Goal: Information Seeking & Learning: Learn about a topic

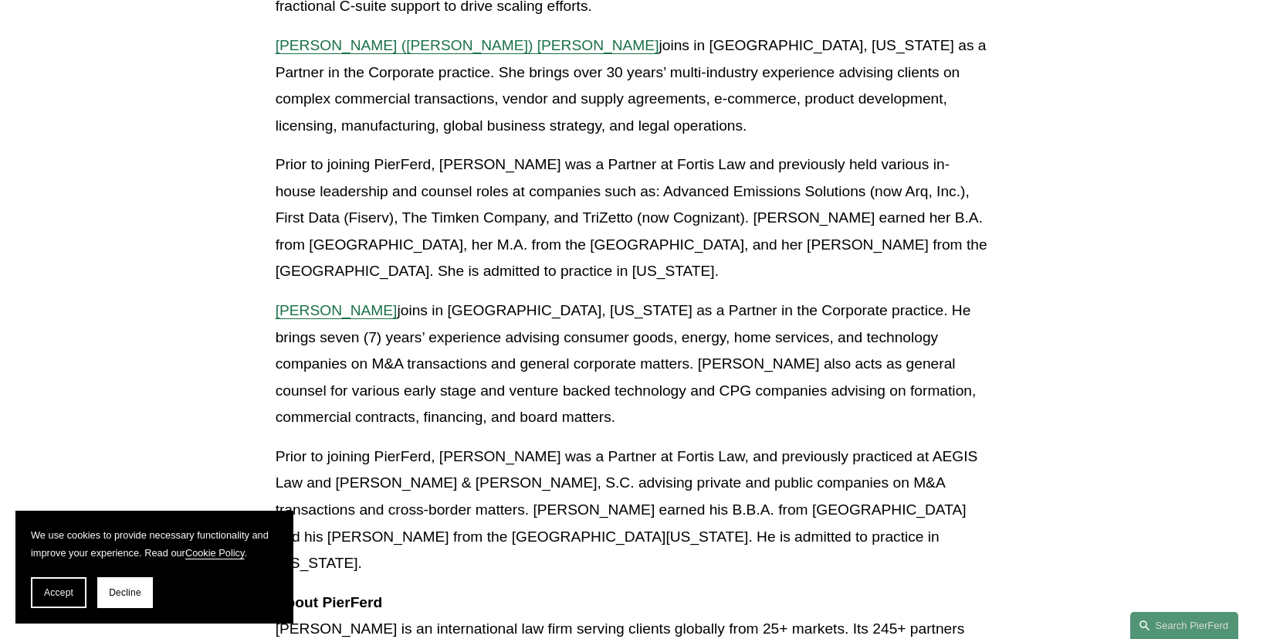
scroll to position [1024, 0]
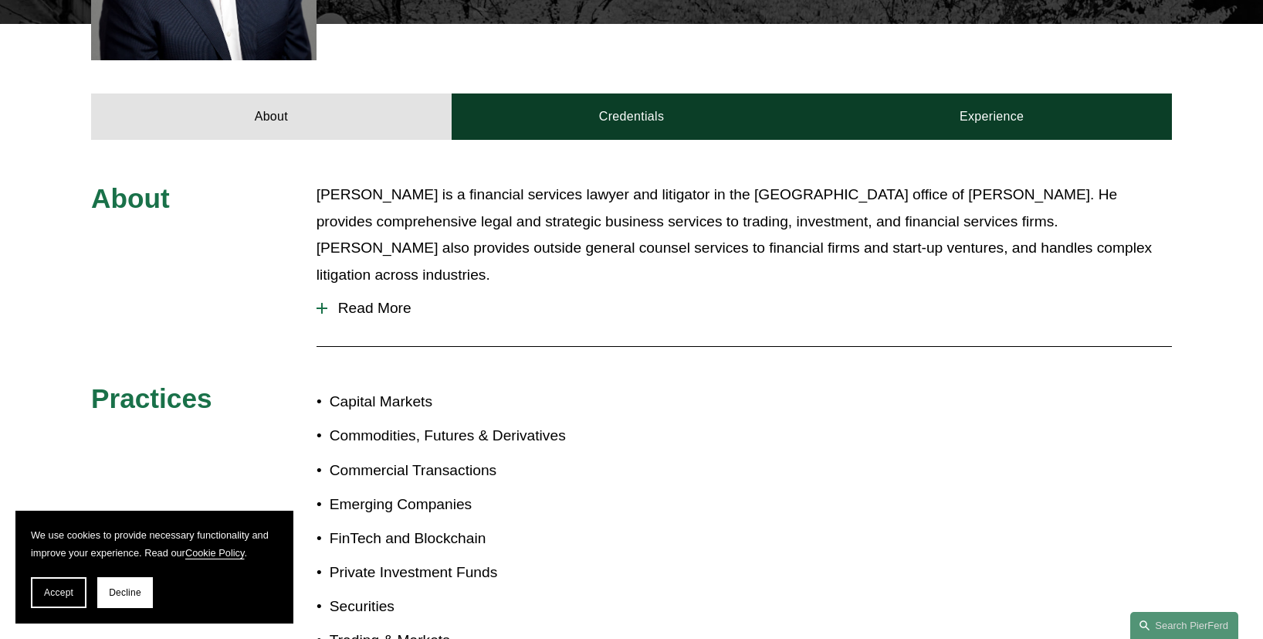
scroll to position [594, 0]
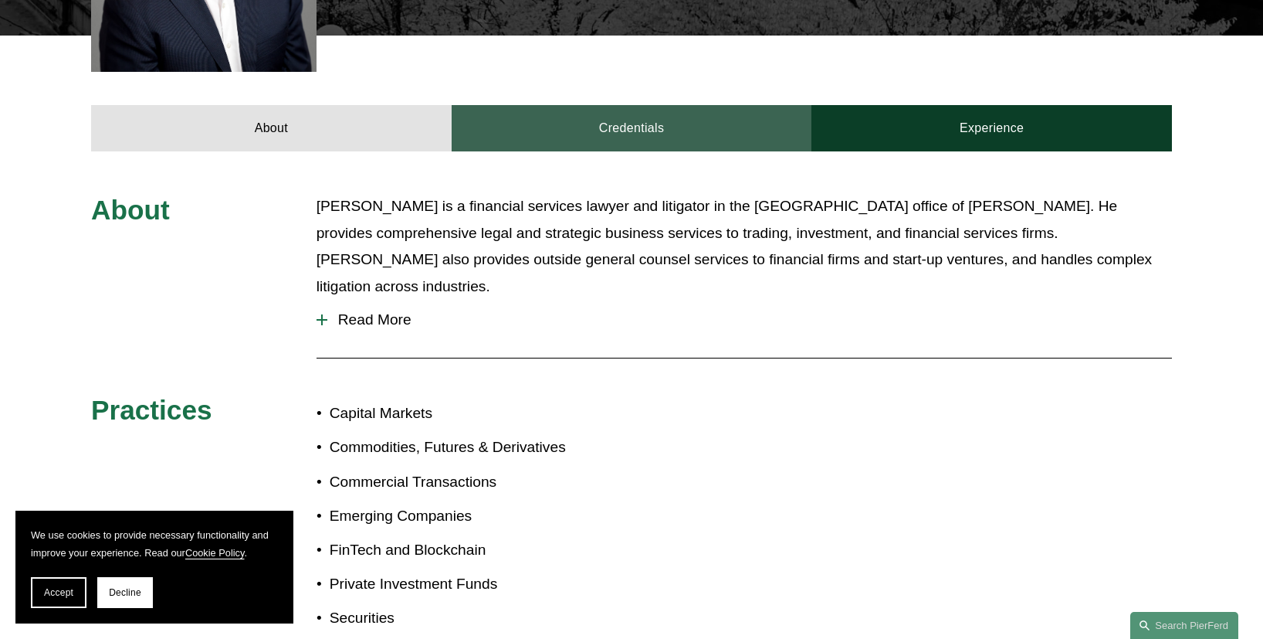
click at [652, 107] on link "Credentials" at bounding box center [632, 128] width 361 height 46
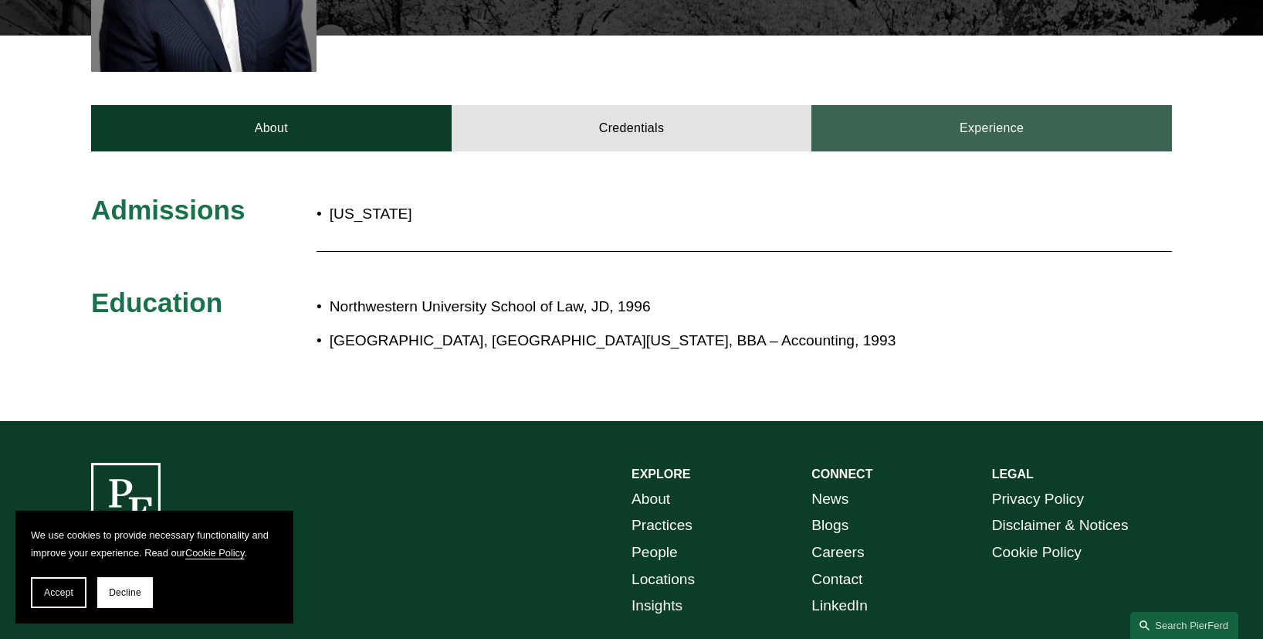
click at [964, 124] on link "Experience" at bounding box center [992, 128] width 361 height 46
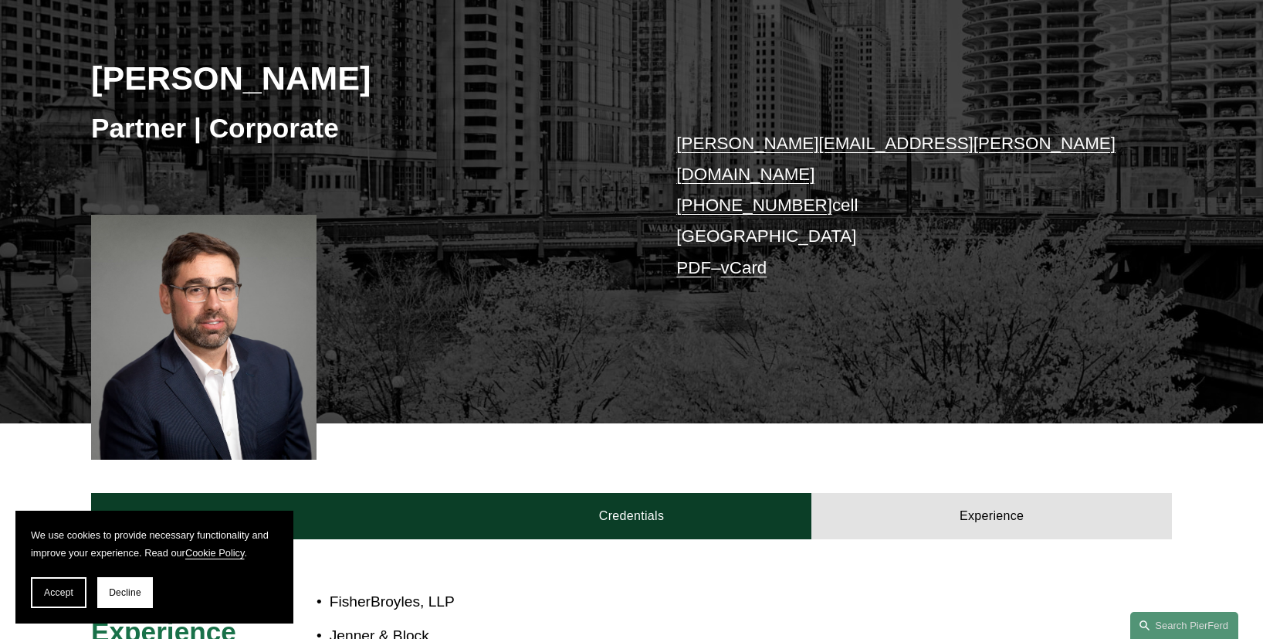
scroll to position [212, 0]
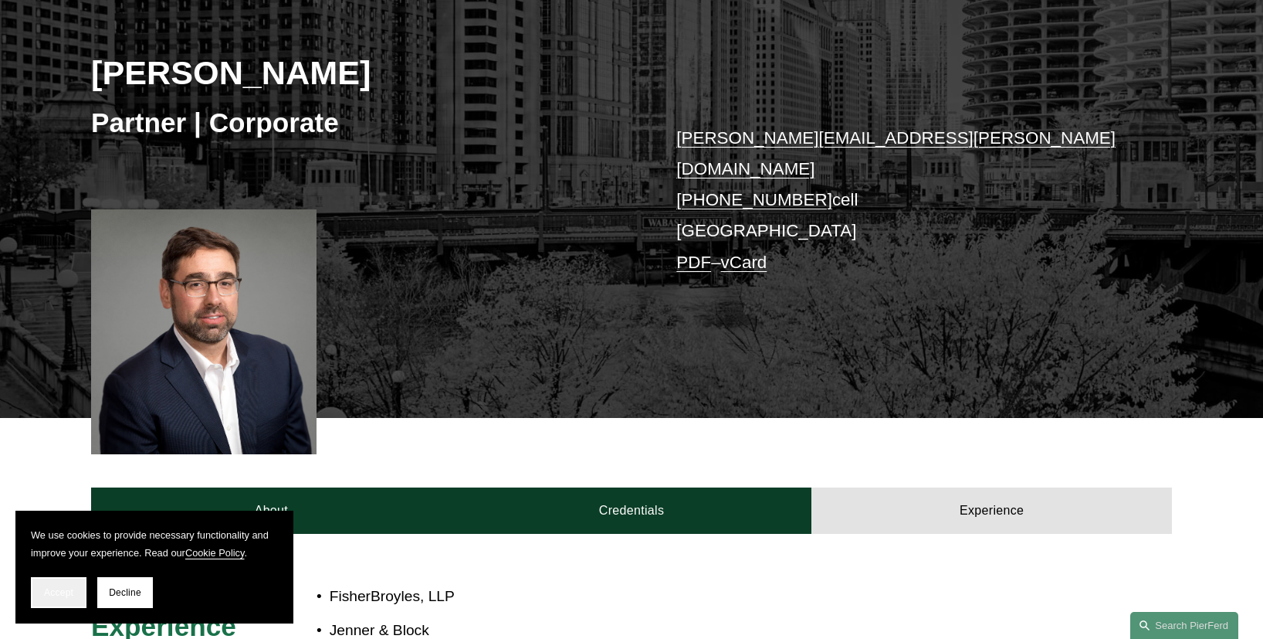
click at [55, 590] on span "Accept" at bounding box center [58, 592] width 29 height 11
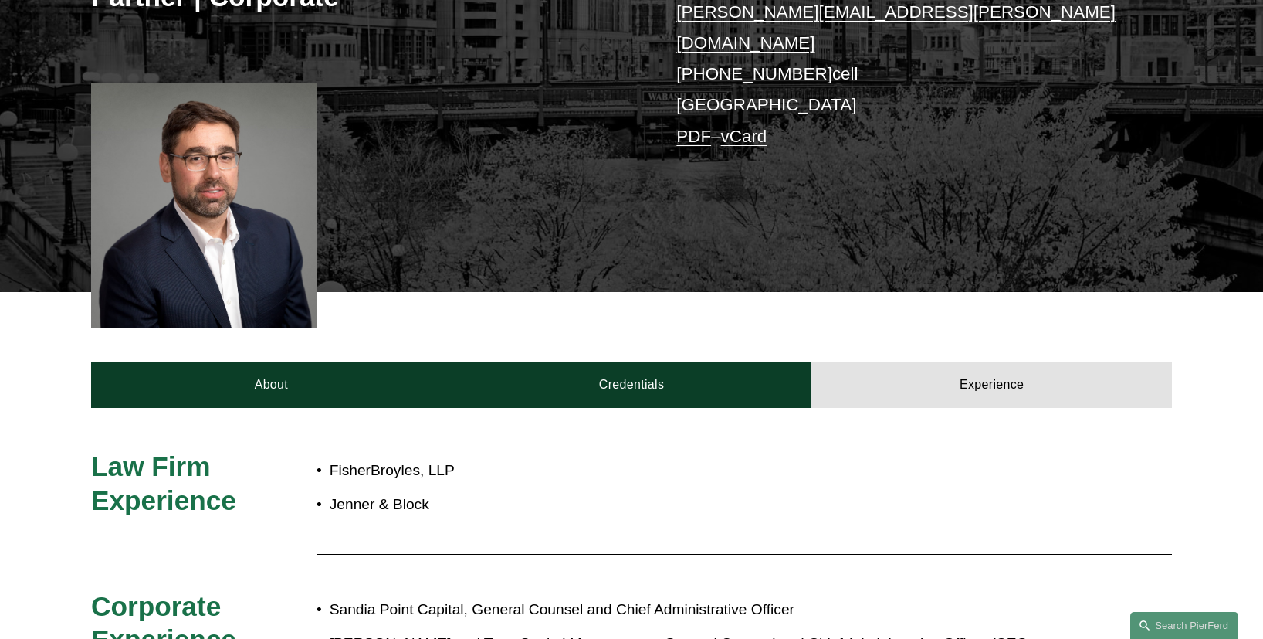
scroll to position [351, 0]
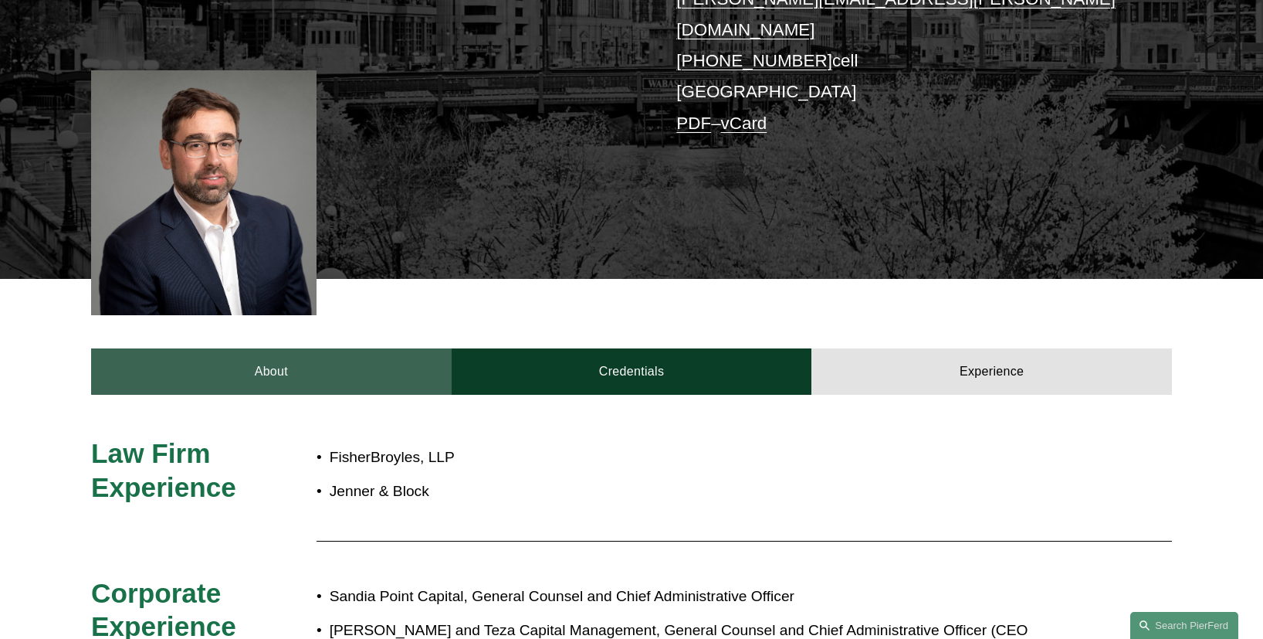
click at [263, 358] on link "About" at bounding box center [271, 371] width 361 height 46
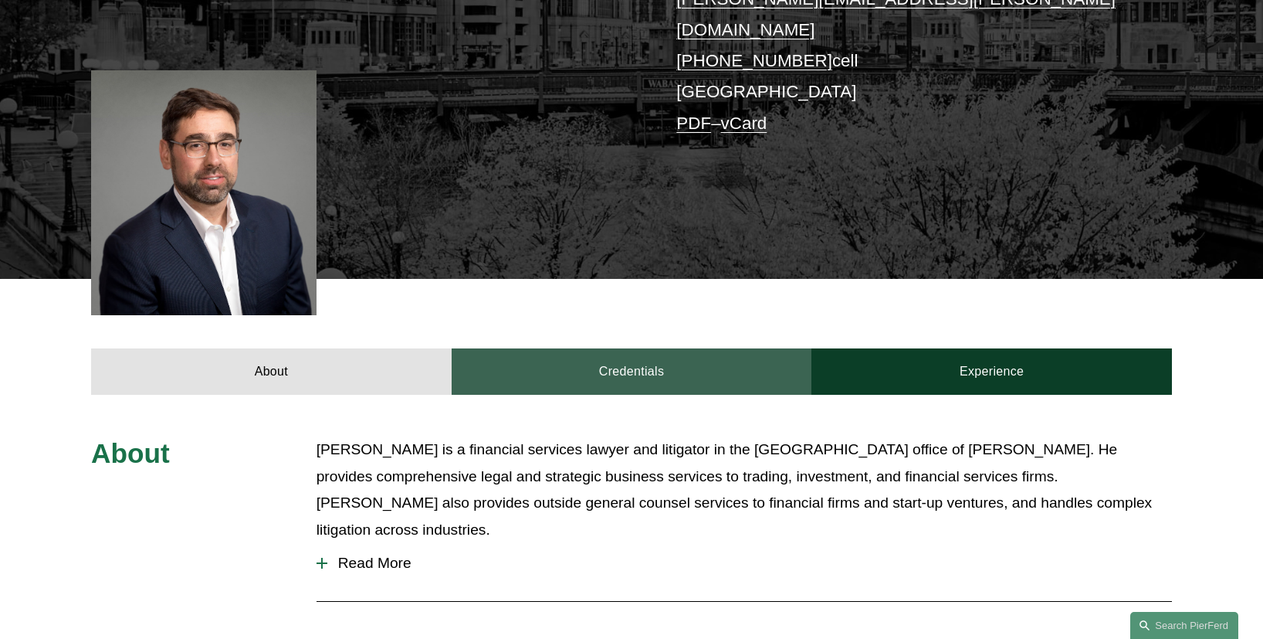
click at [717, 361] on link "Credentials" at bounding box center [632, 371] width 361 height 46
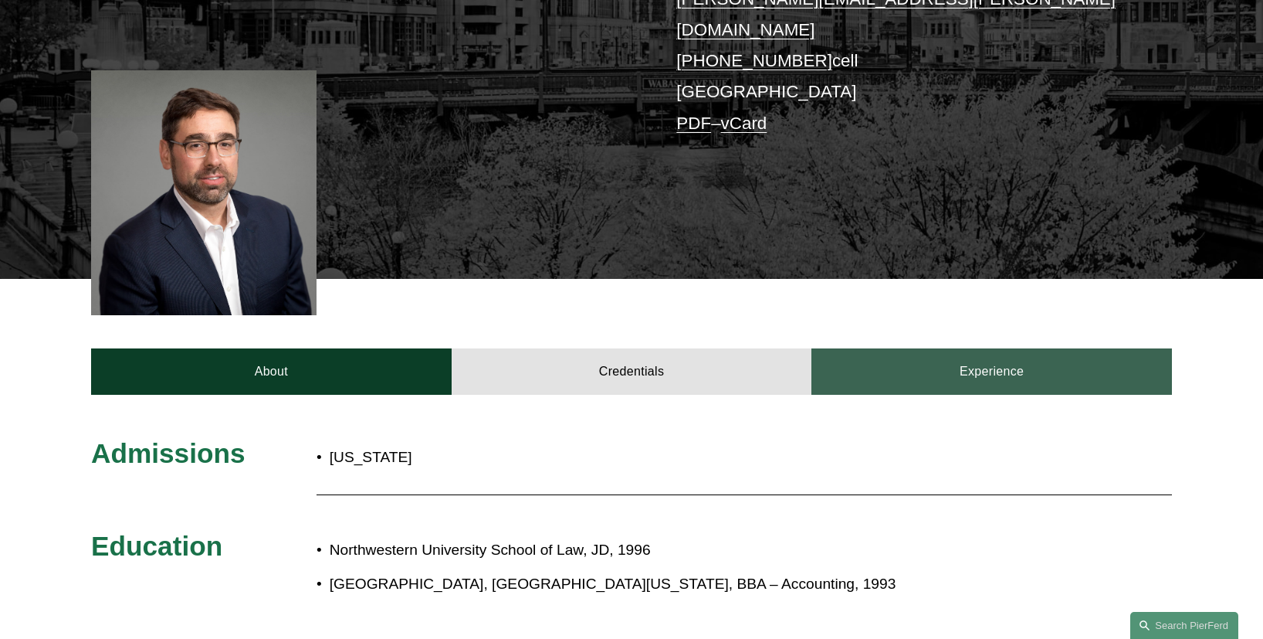
click at [949, 367] on link "Experience" at bounding box center [992, 371] width 361 height 46
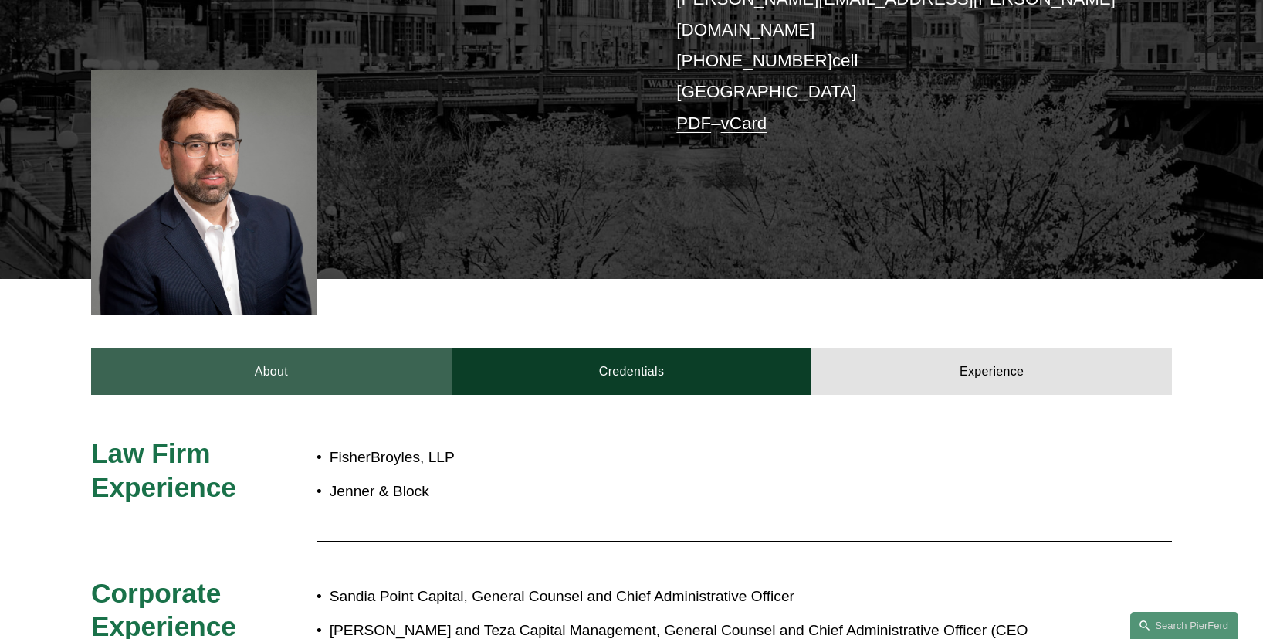
click at [367, 357] on link "About" at bounding box center [271, 371] width 361 height 46
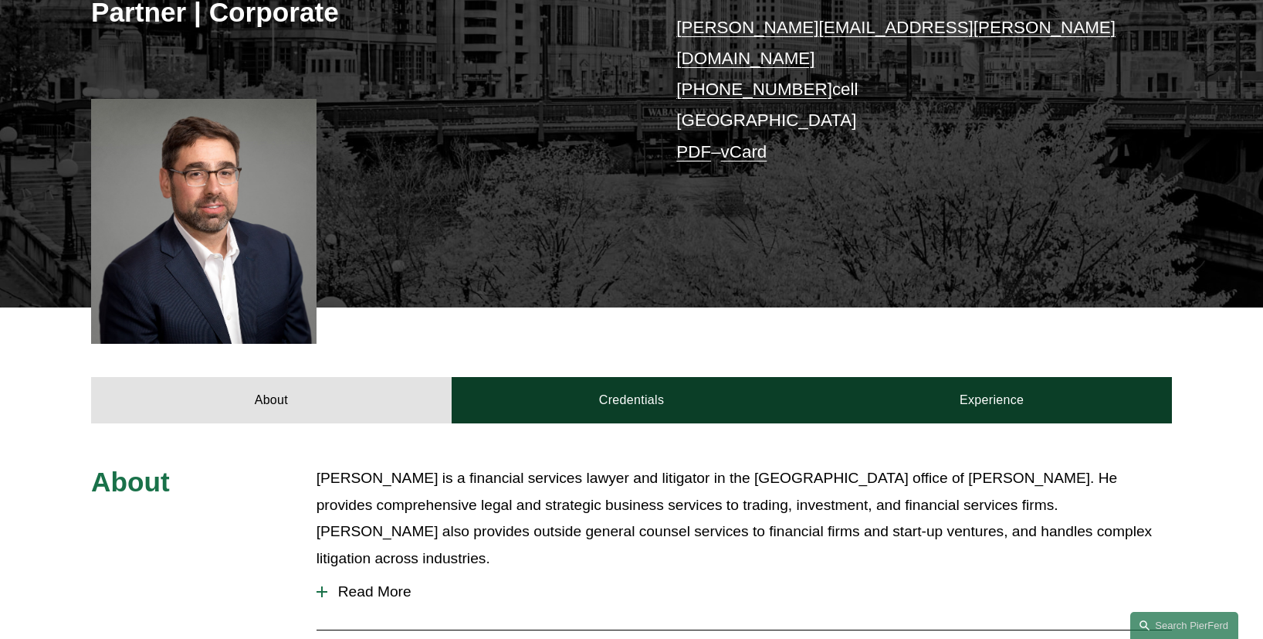
scroll to position [317, 0]
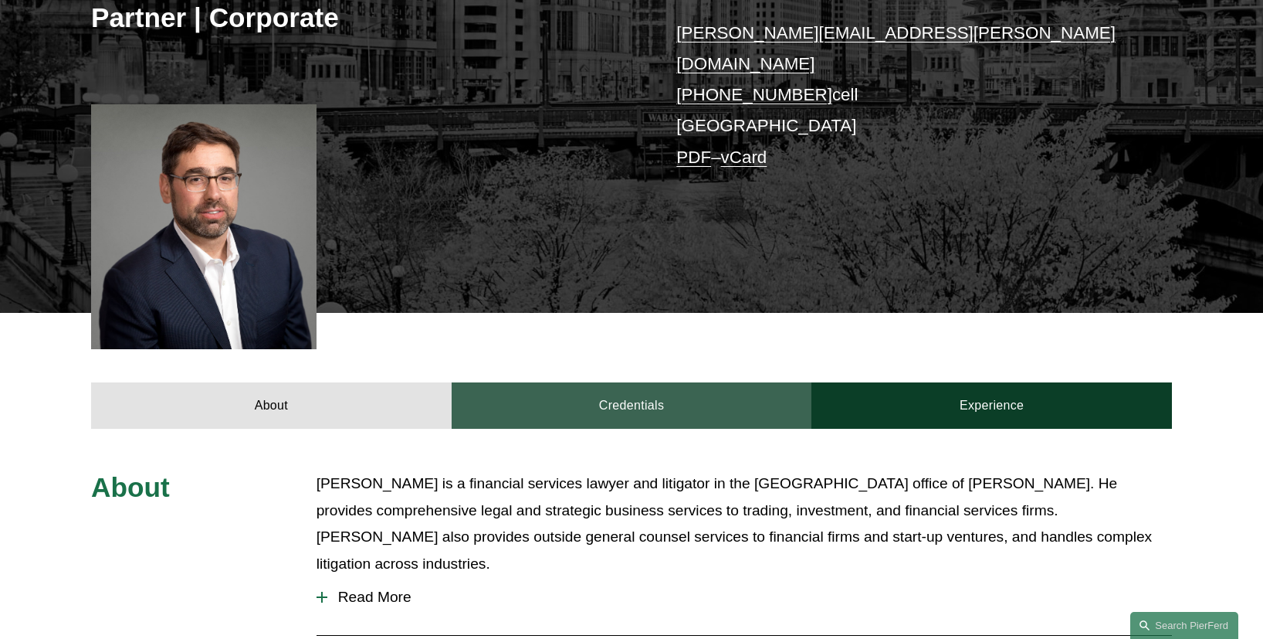
click at [602, 392] on link "Credentials" at bounding box center [632, 405] width 361 height 46
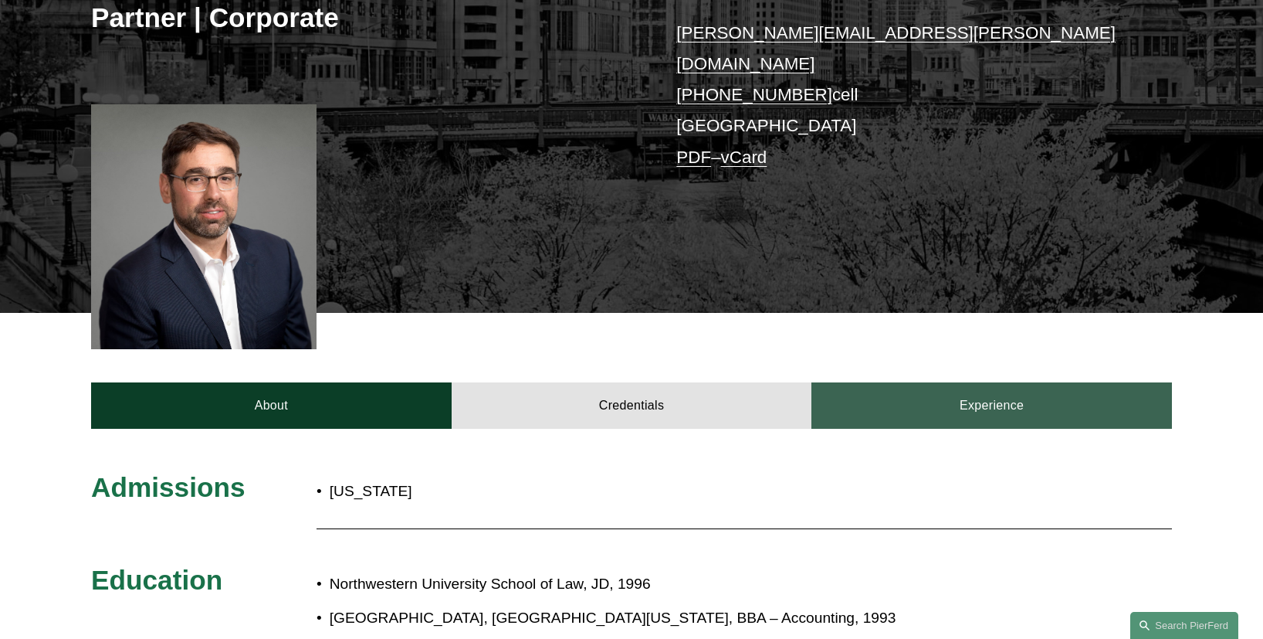
click at [948, 384] on link "Experience" at bounding box center [992, 405] width 361 height 46
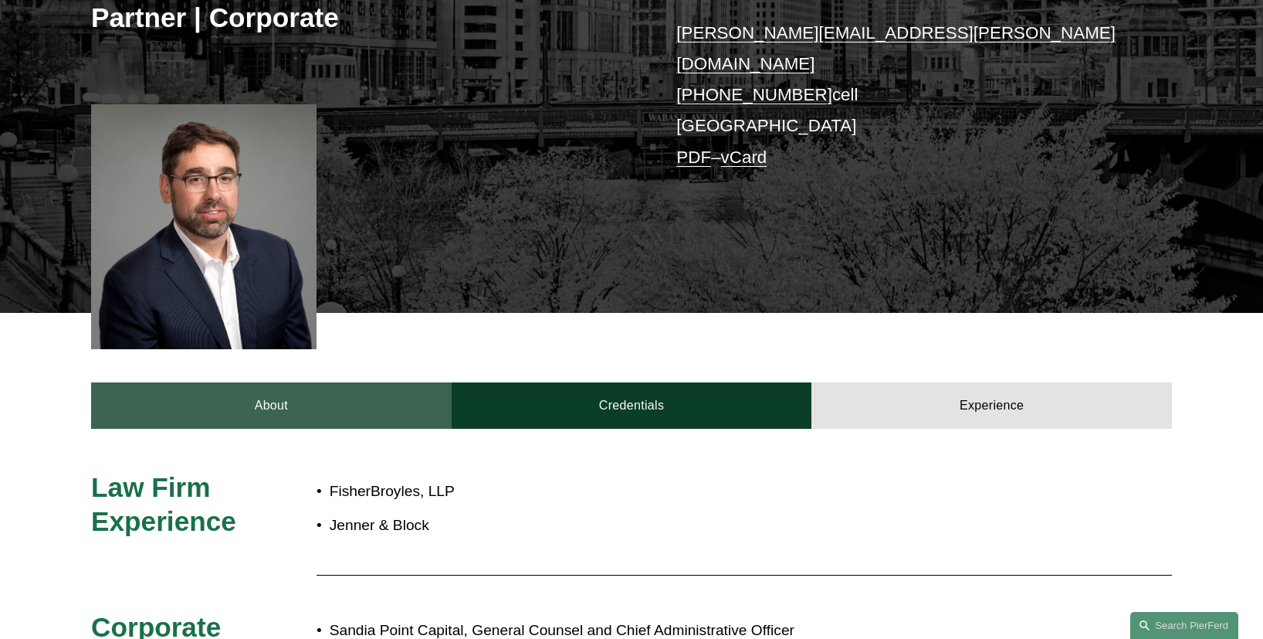
click at [378, 397] on link "About" at bounding box center [271, 405] width 361 height 46
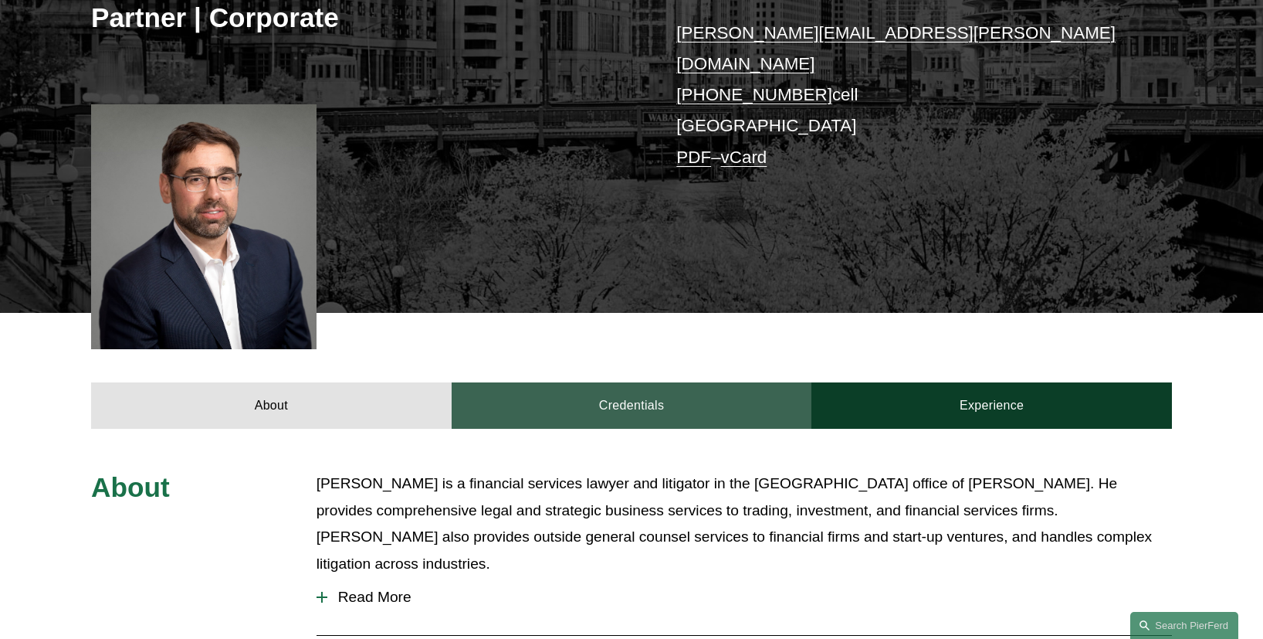
click at [609, 403] on link "Credentials" at bounding box center [632, 405] width 361 height 46
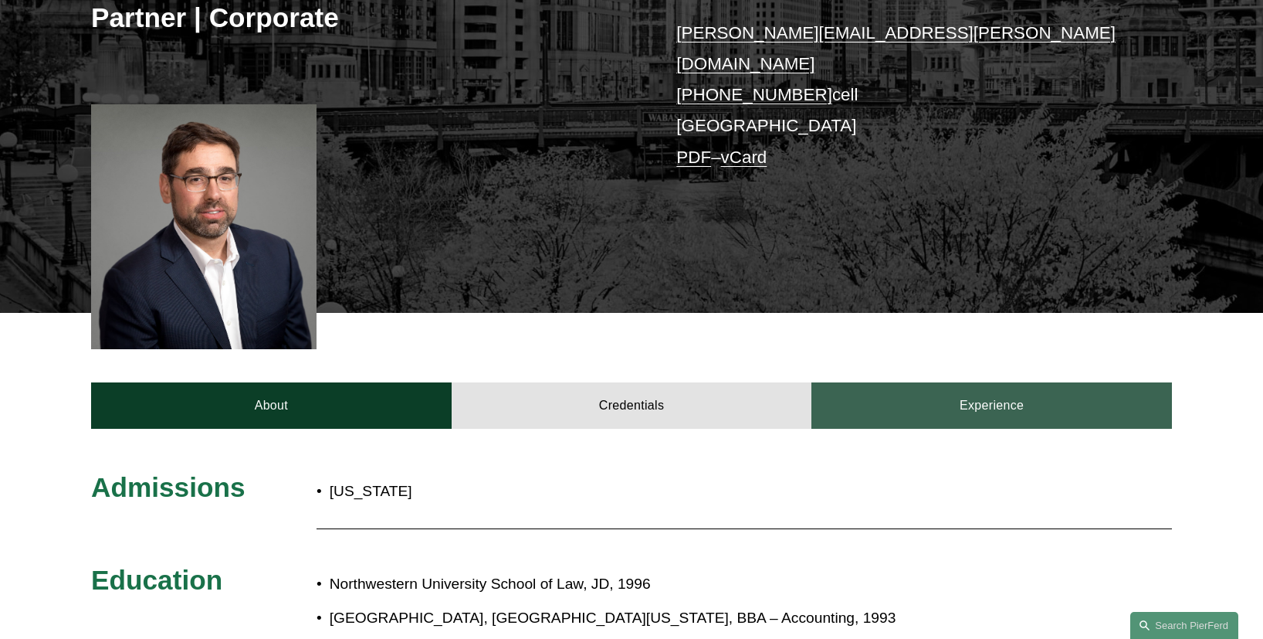
click at [878, 388] on link "Experience" at bounding box center [992, 405] width 361 height 46
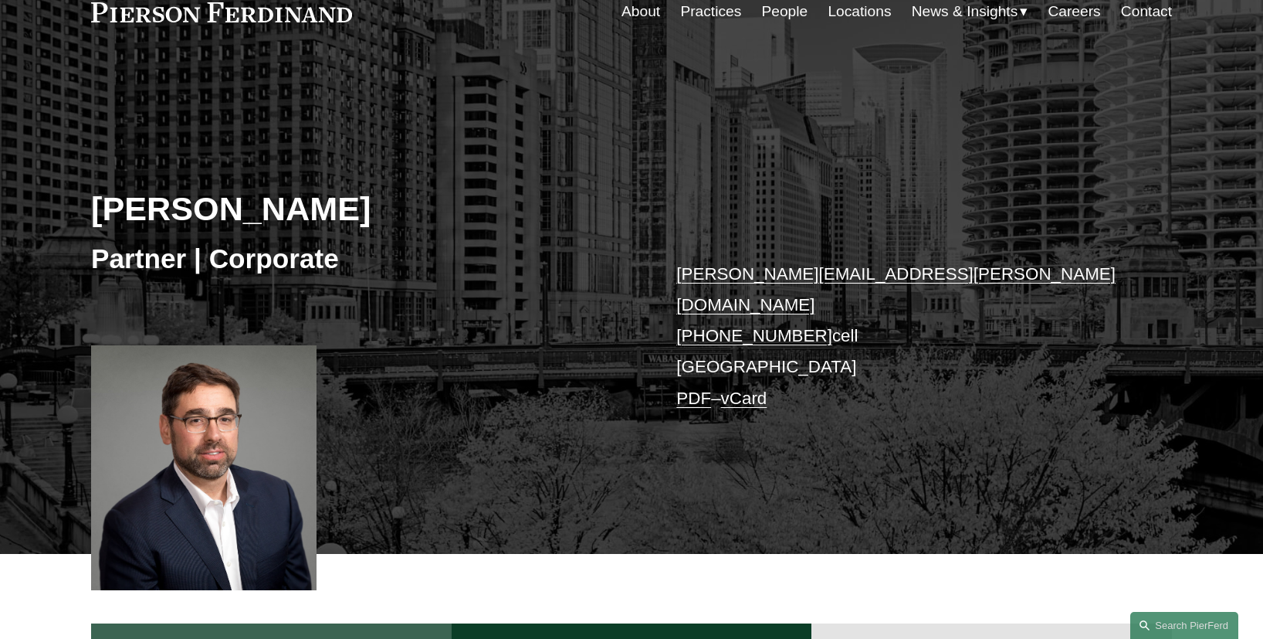
scroll to position [0, 0]
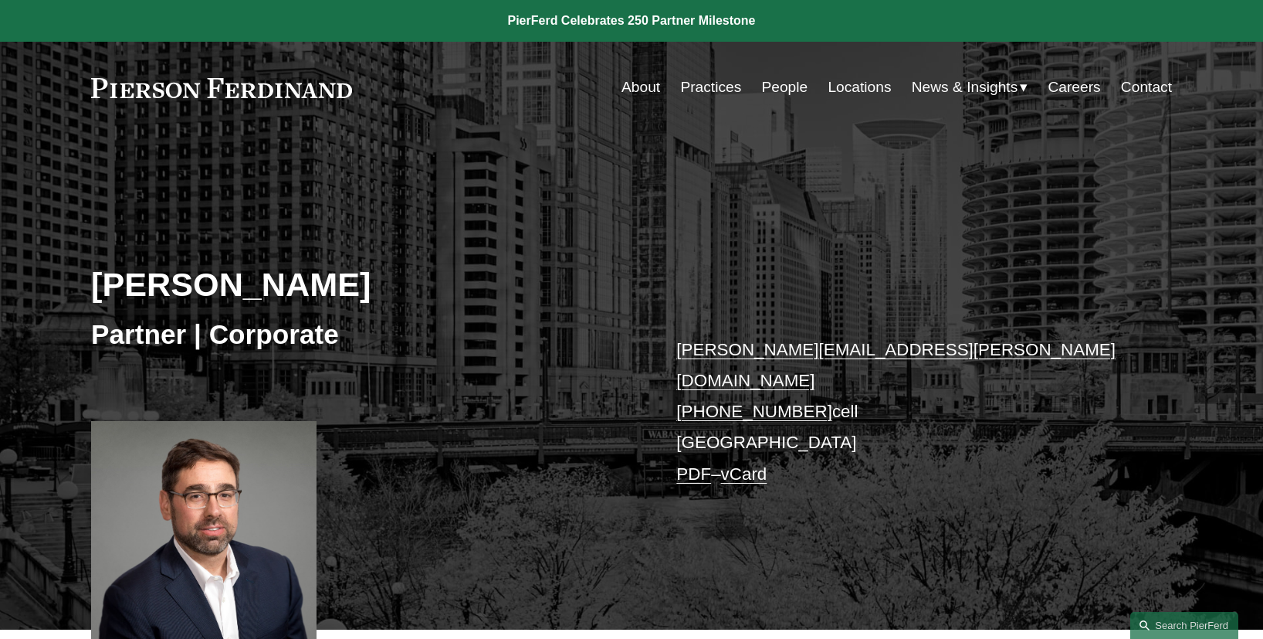
click at [715, 84] on link "Practices" at bounding box center [710, 87] width 61 height 29
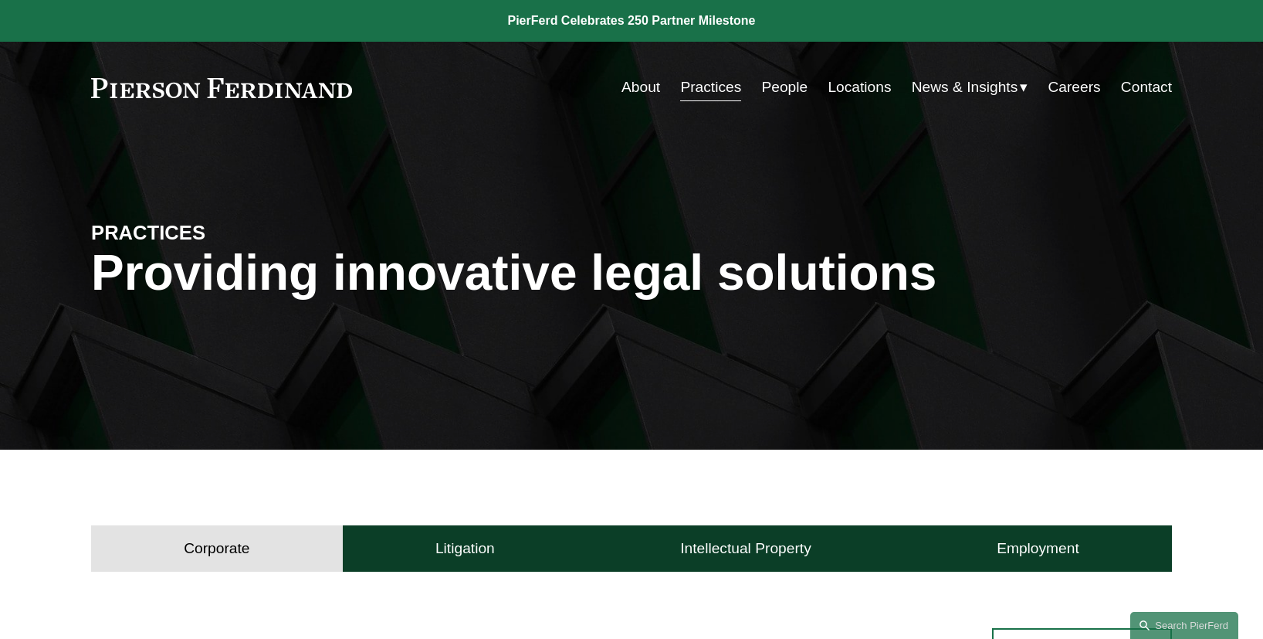
click at [638, 86] on link "About" at bounding box center [641, 87] width 39 height 29
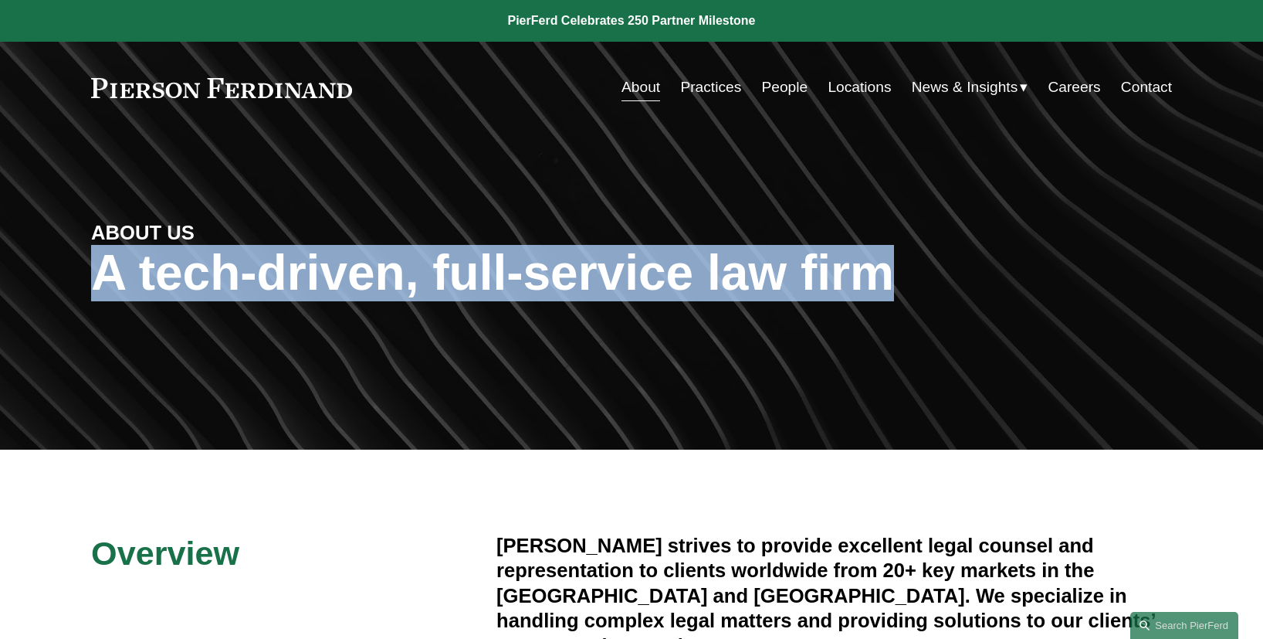
drag, startPoint x: 98, startPoint y: 273, endPoint x: 914, endPoint y: 289, distance: 816.3
click at [914, 289] on h1 "A tech-driven, full-service law firm" at bounding box center [631, 273] width 1081 height 56
drag, startPoint x: 92, startPoint y: 232, endPoint x: 798, endPoint y: 304, distance: 709.4
click at [798, 304] on div "ABOUT US A tech-driven, full-service law firm" at bounding box center [631, 291] width 1263 height 232
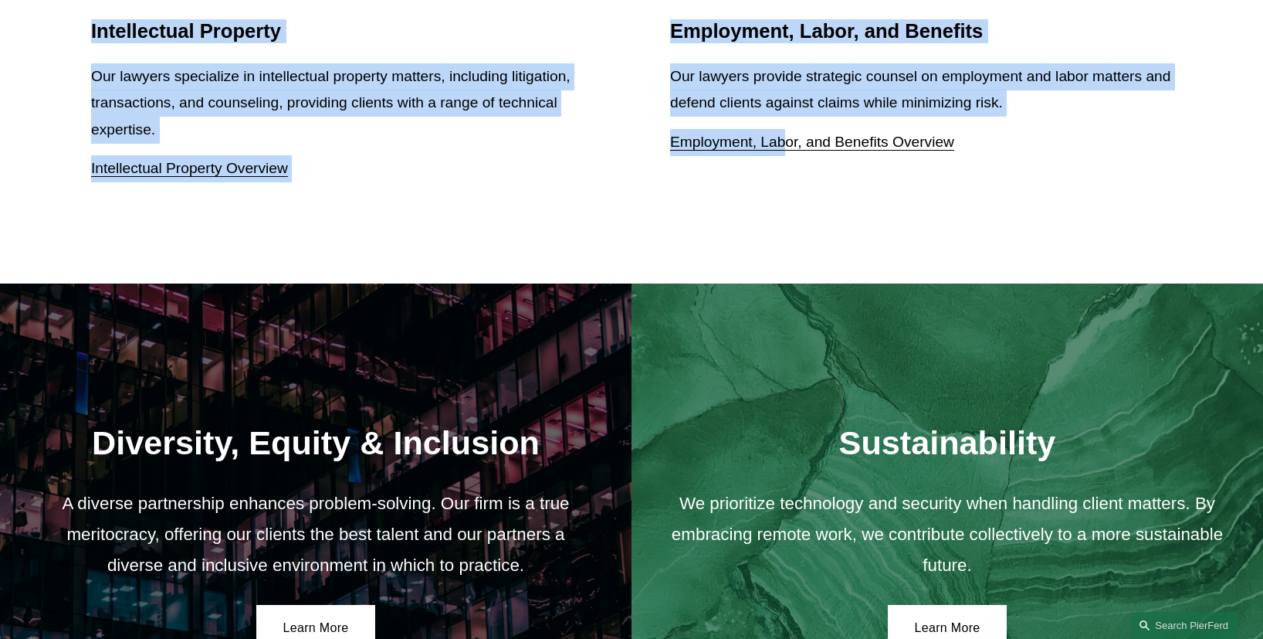
scroll to position [2310, 0]
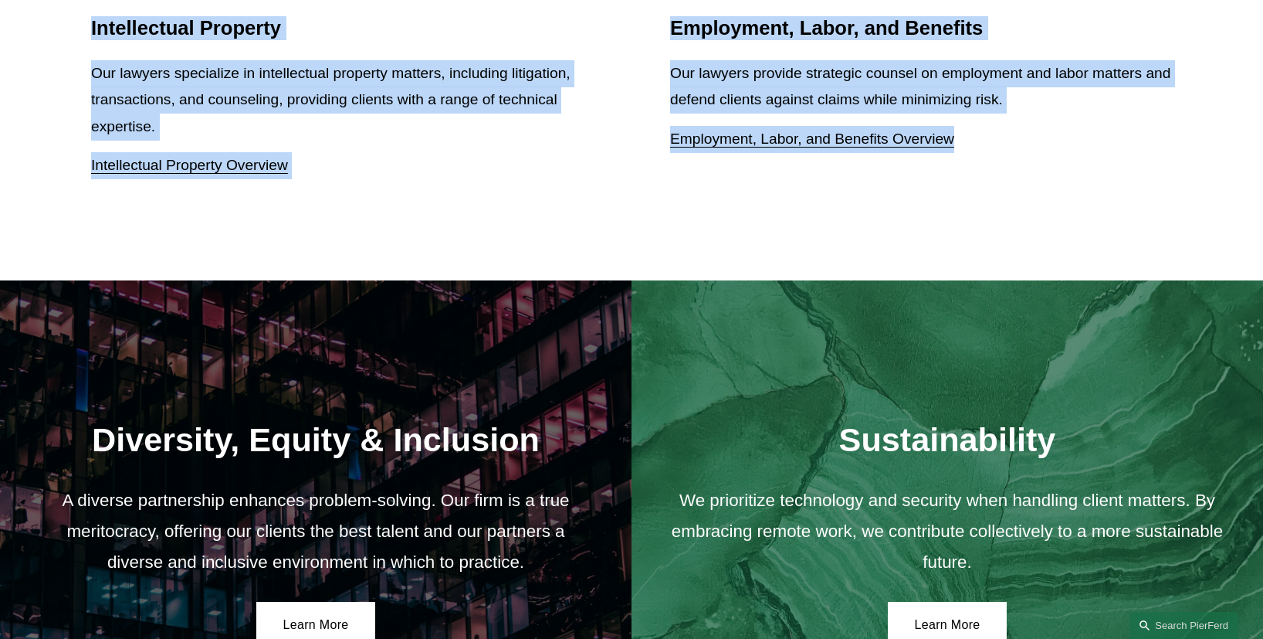
drag, startPoint x: 91, startPoint y: 91, endPoint x: 1005, endPoint y: 198, distance: 919.8
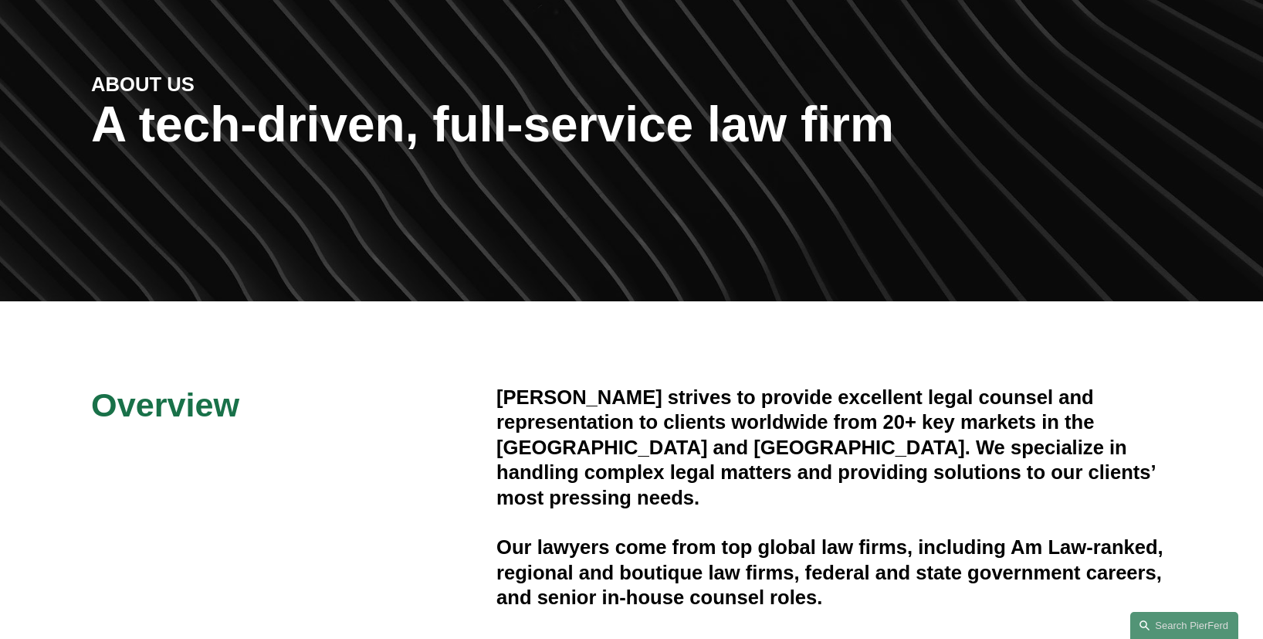
scroll to position [0, 0]
